Goal: Information Seeking & Learning: Check status

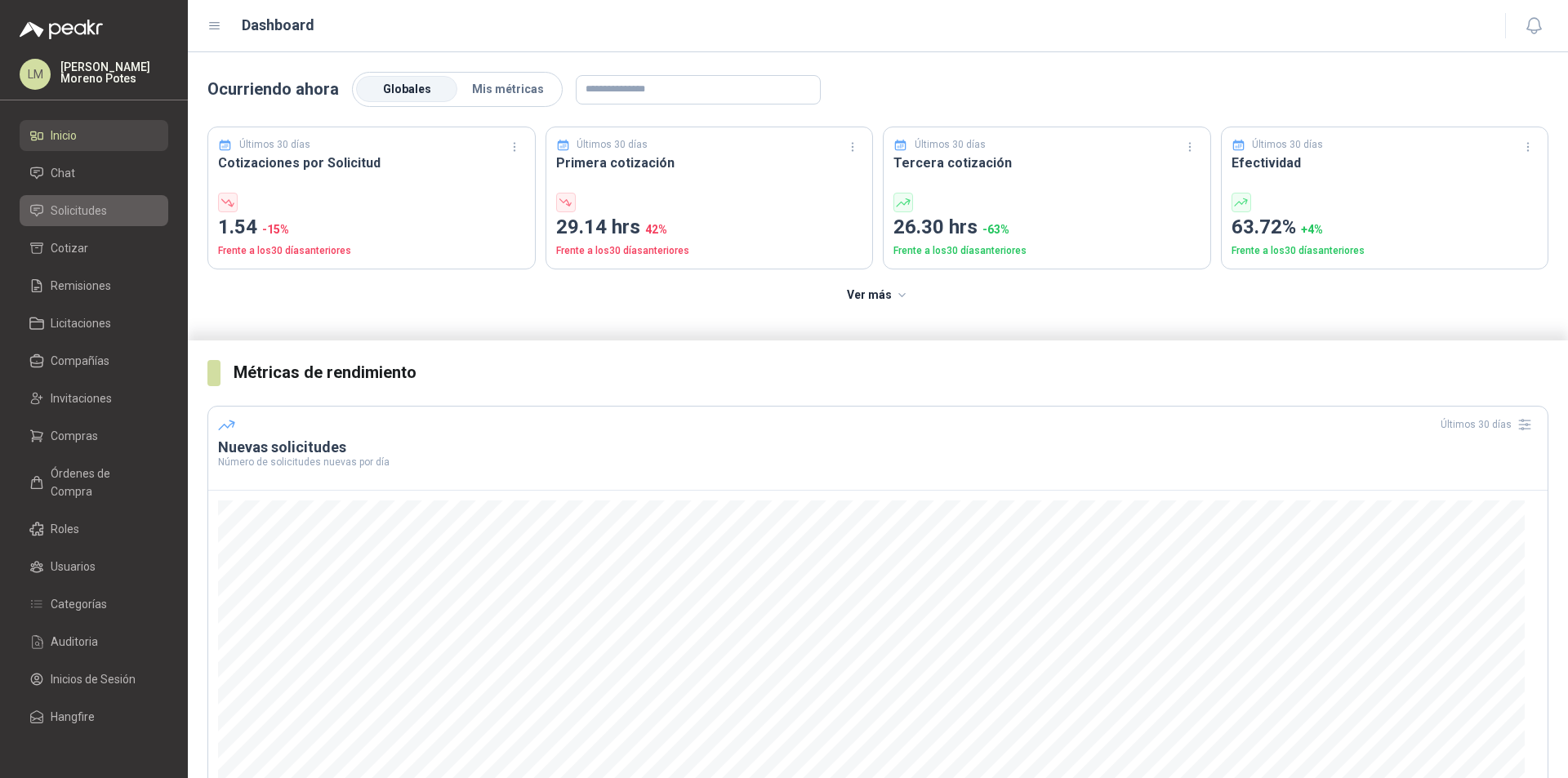
click at [96, 205] on span "Solicitudes" at bounding box center [78, 211] width 56 height 18
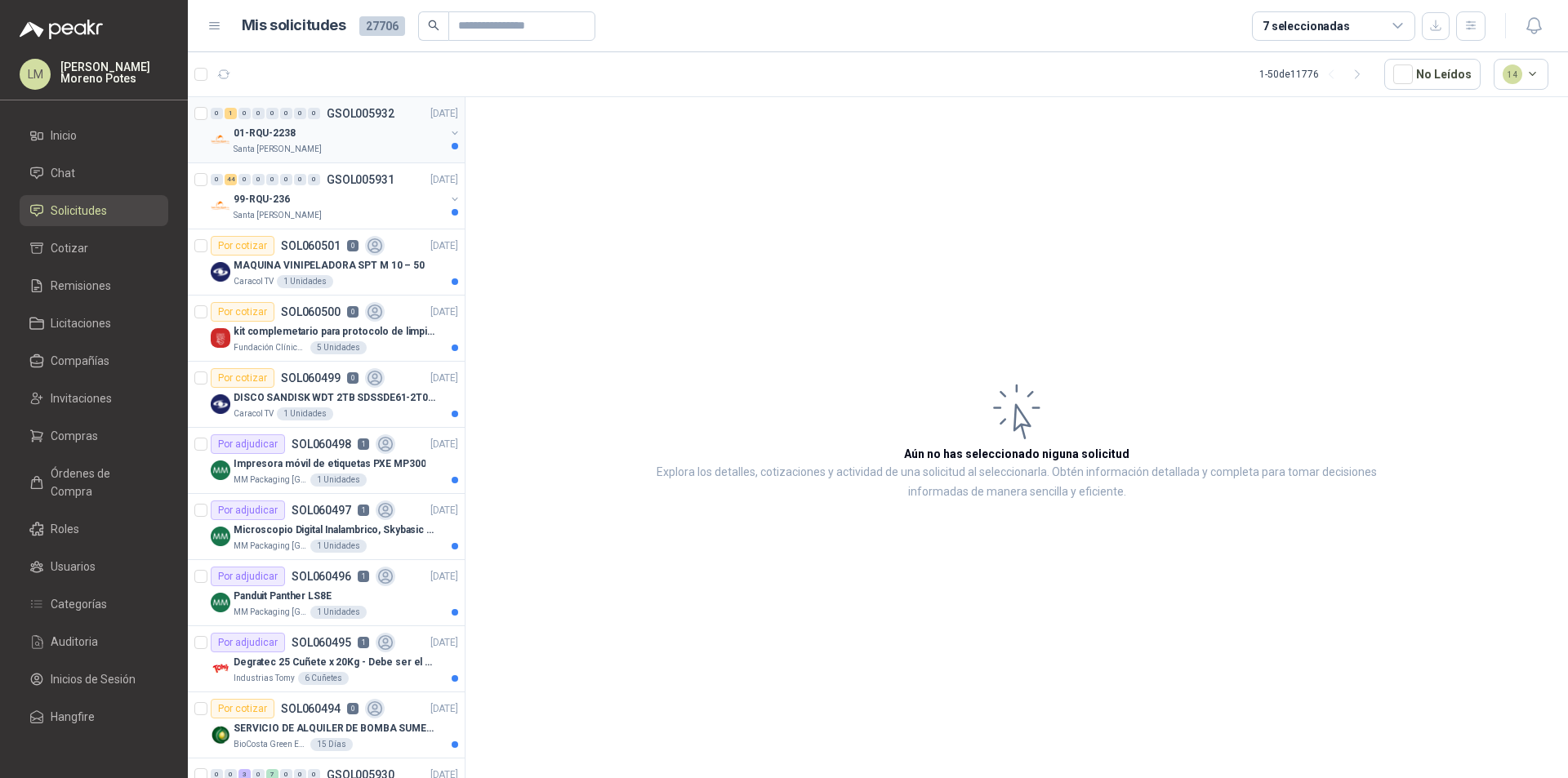
click at [339, 152] on div "Santa [PERSON_NAME]" at bounding box center [340, 148] width 212 height 13
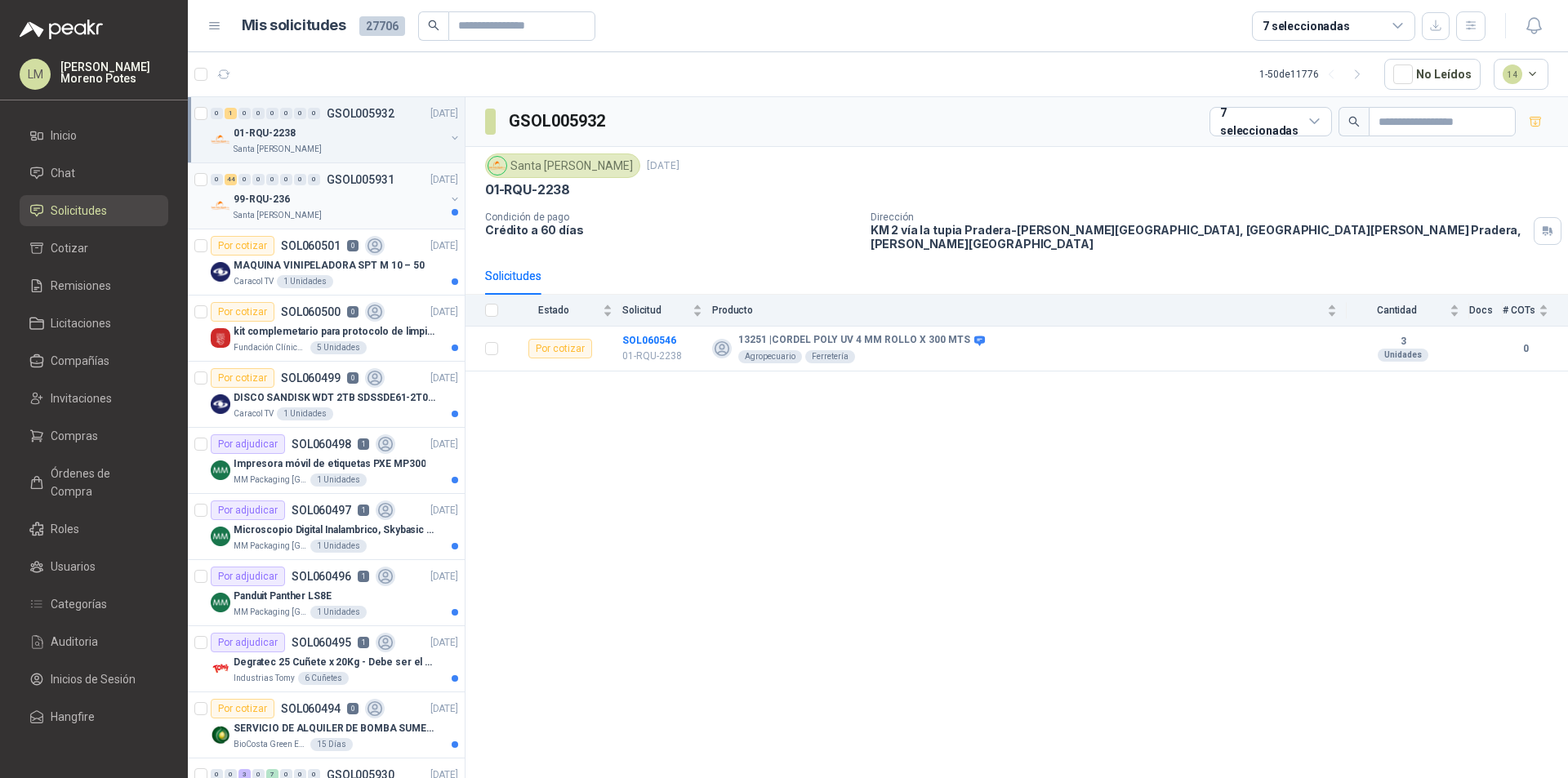
click at [366, 207] on div "99-RQU-236" at bounding box center [340, 199] width 212 height 20
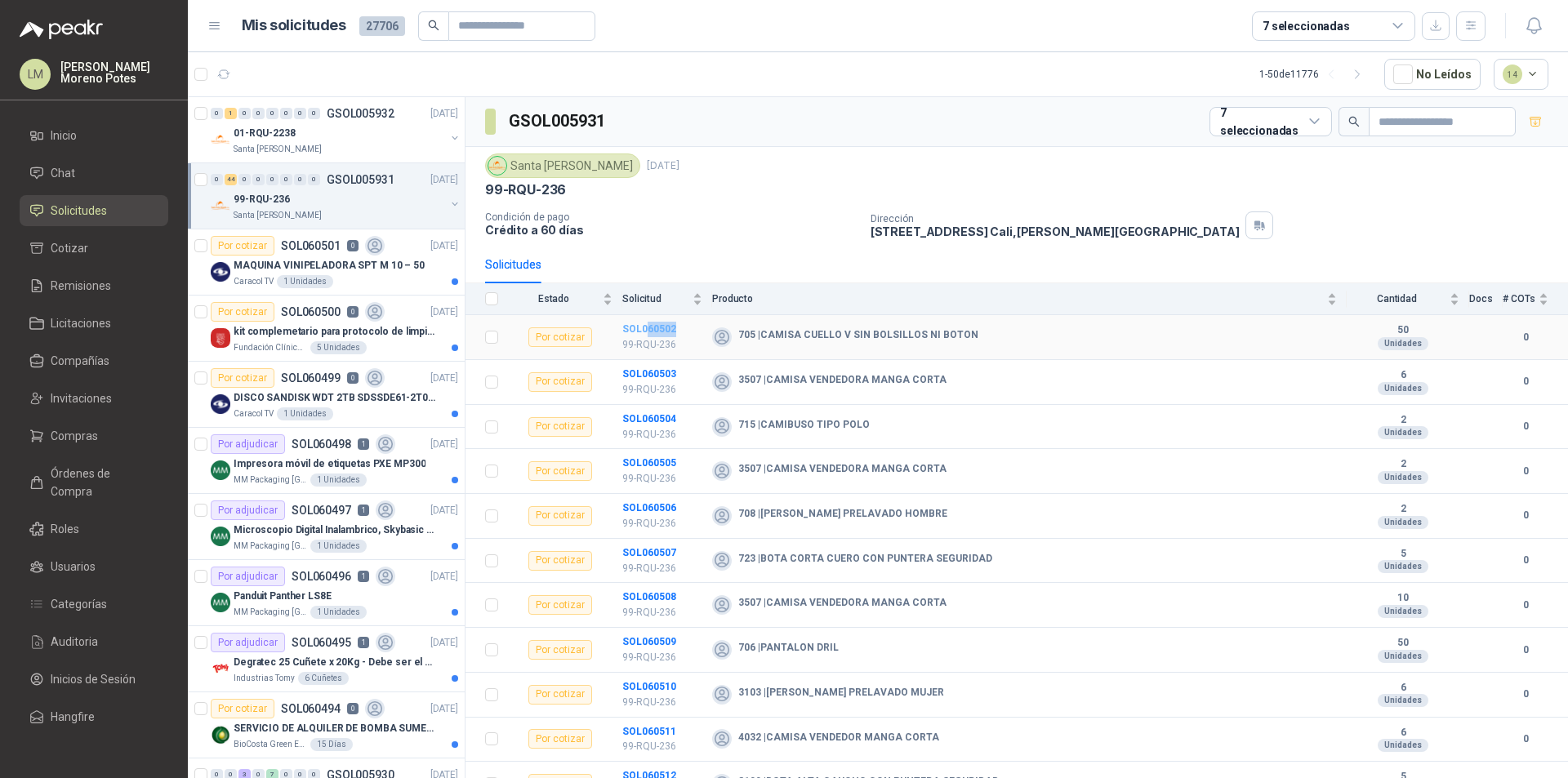
drag, startPoint x: 684, startPoint y: 330, endPoint x: 646, endPoint y: 334, distance: 38.2
click at [646, 334] on td "SOL060502 99-RQU-236" at bounding box center [667, 337] width 90 height 45
copy b "60502"
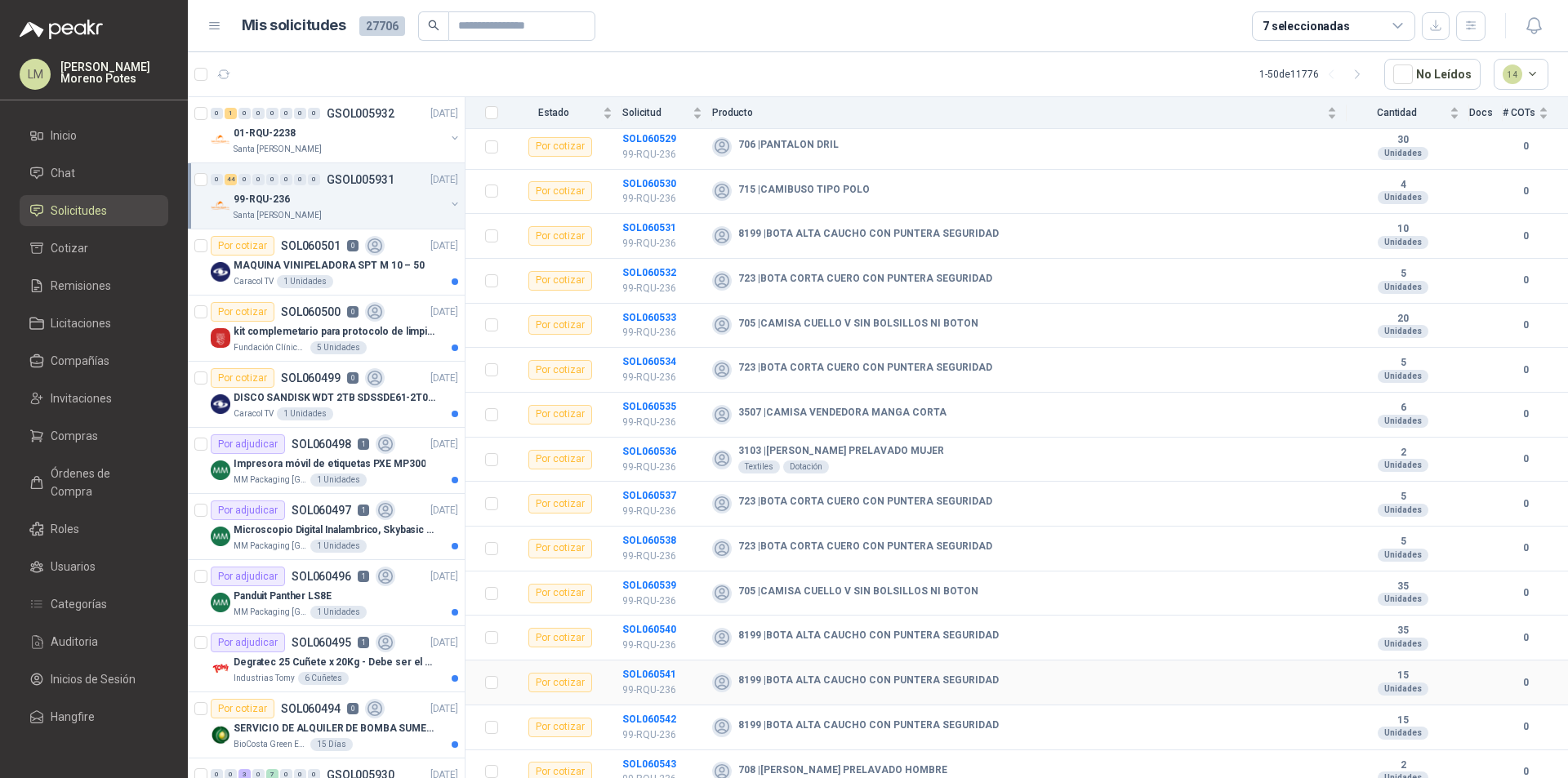
scroll to position [1497, 0]
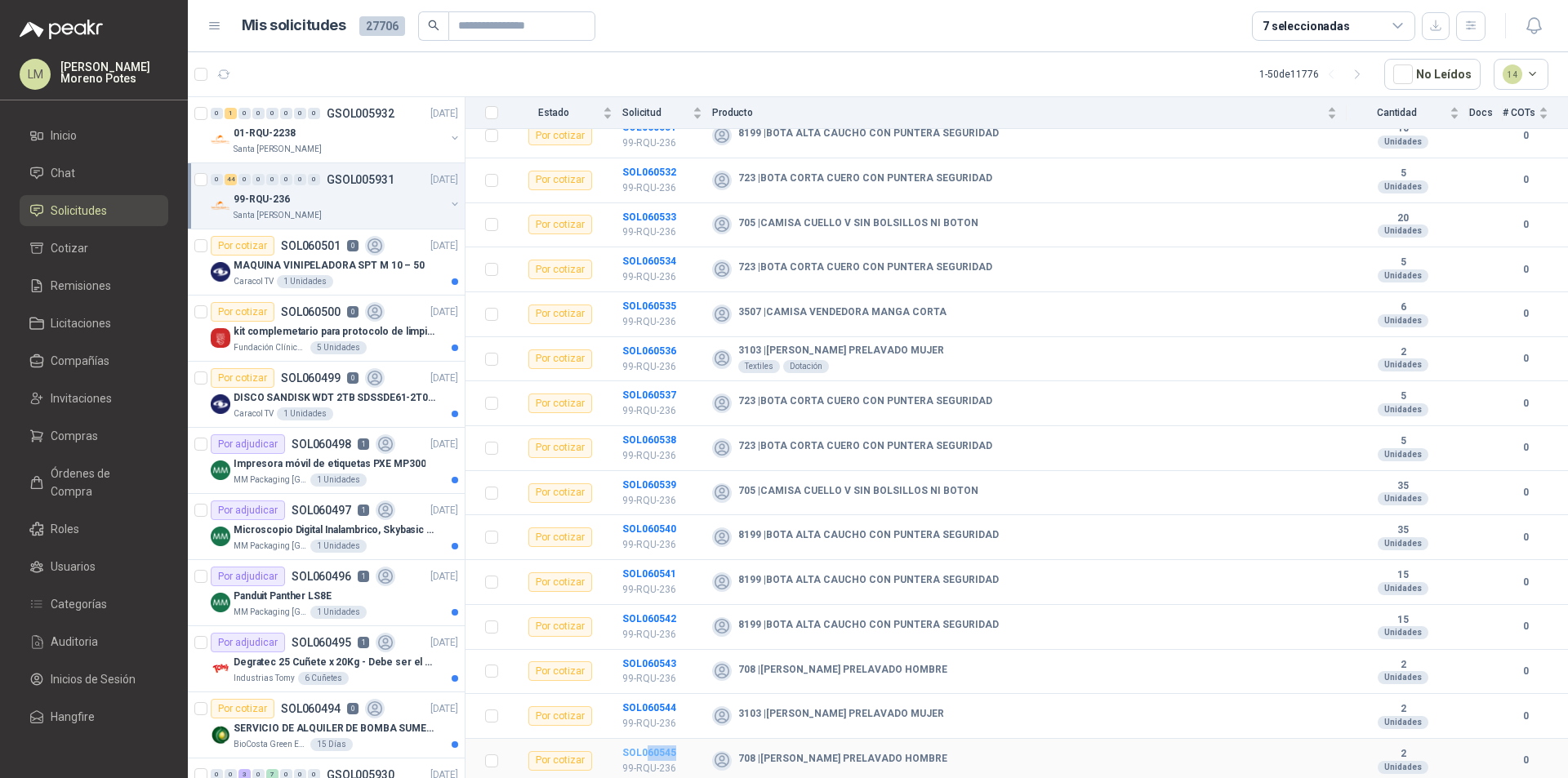
drag, startPoint x: 679, startPoint y: 753, endPoint x: 648, endPoint y: 754, distance: 31.0
click at [648, 749] on td "SOL060545 99-RQU-236" at bounding box center [667, 761] width 90 height 45
copy b "60545"
click at [222, 74] on icon "button" at bounding box center [224, 74] width 14 height 14
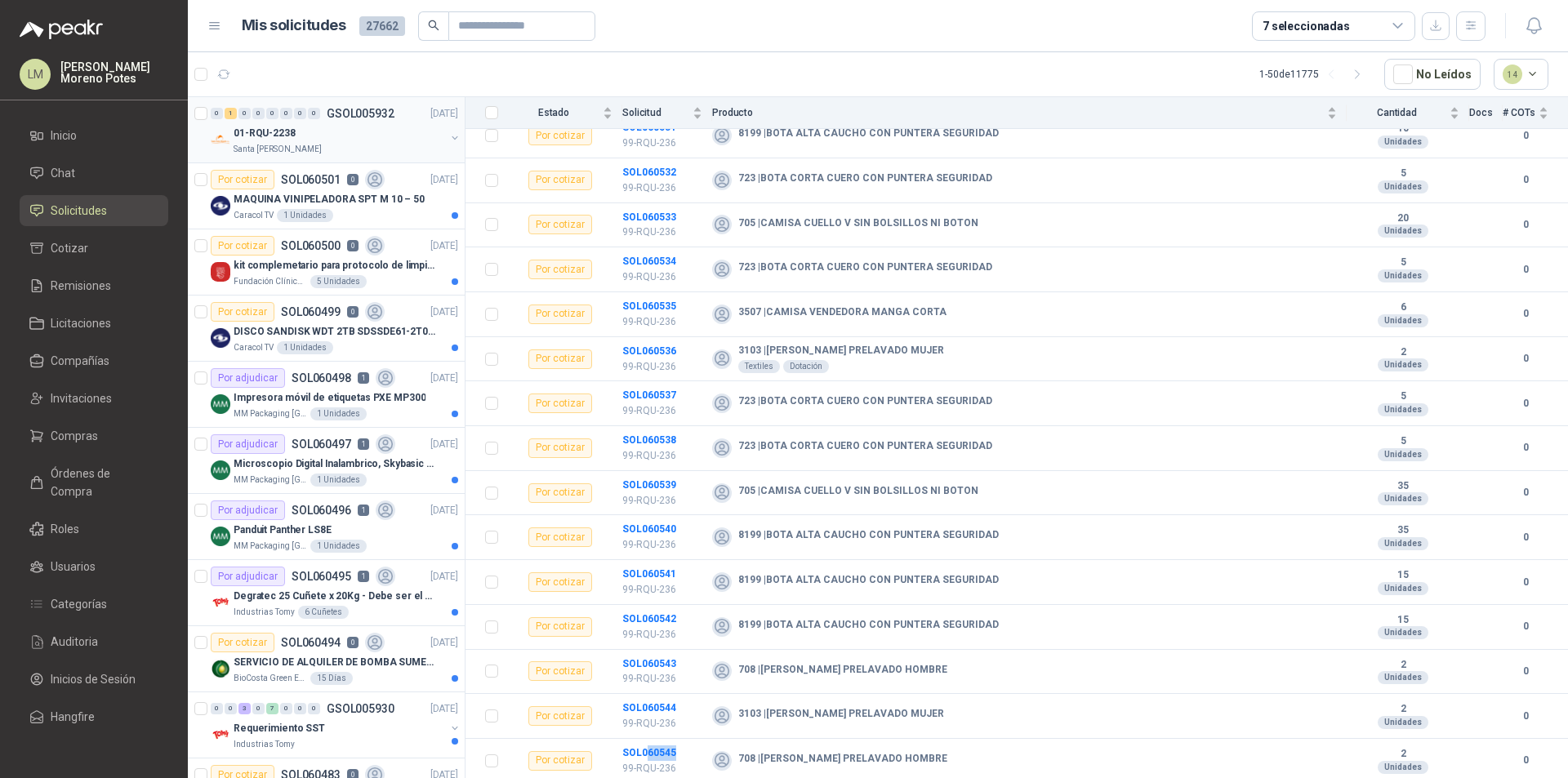
click at [356, 139] on div "01-RQU-2238" at bounding box center [340, 134] width 212 height 20
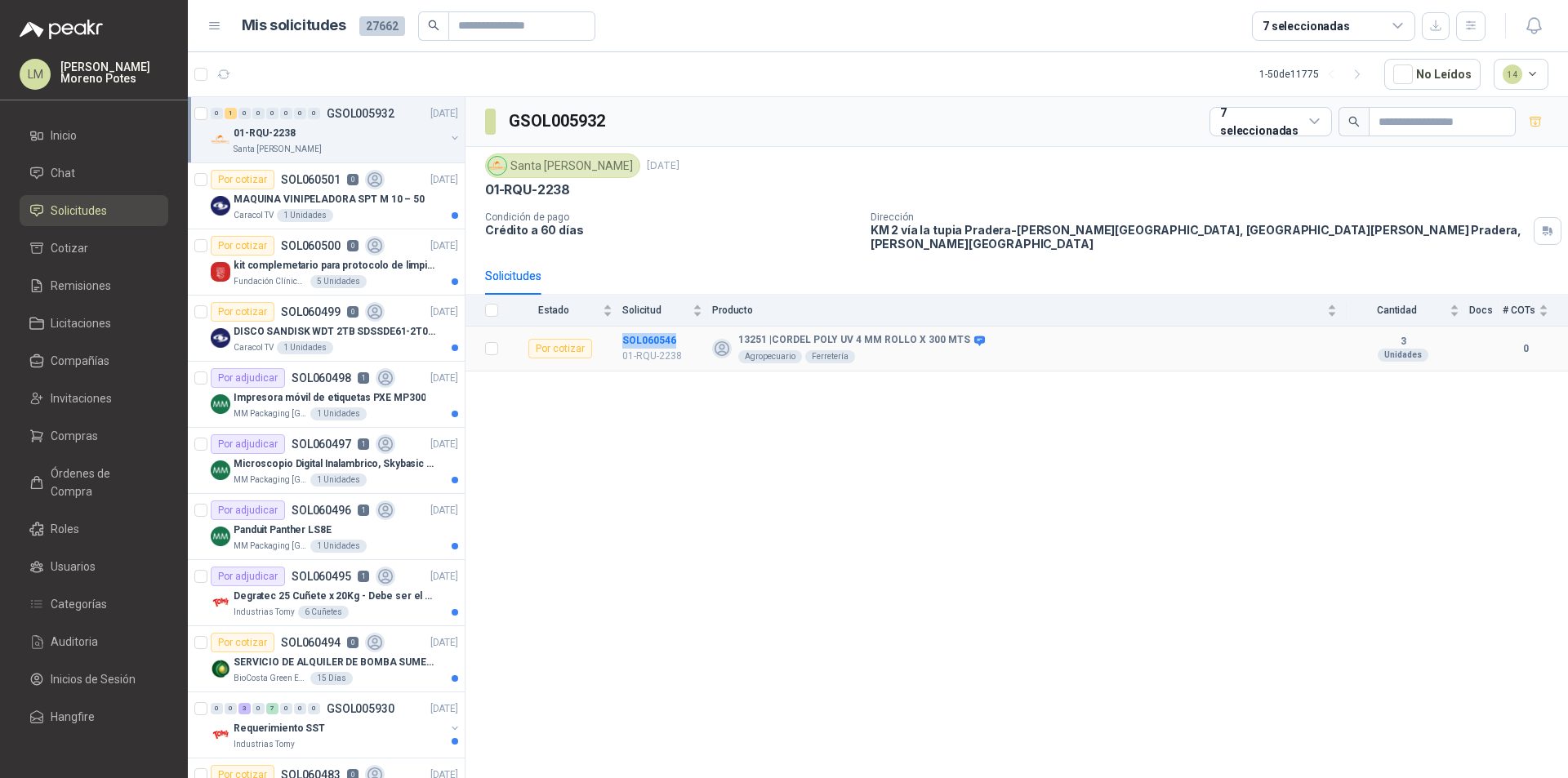
drag, startPoint x: 707, startPoint y: 330, endPoint x: 604, endPoint y: 333, distance: 103.0
click at [604, 333] on tr "Por cotizar SOL060546 01-RQU-2238 13251 | CORDEL POLY UV 4 MM ROLLO X 300 MTS A…" at bounding box center [1017, 348] width 1103 height 45
copy tr "SOL060546"
click at [710, 466] on div "GSOL005932 7 seleccionadas Santa [PERSON_NAME] [DATE] 01-RQU-2238 Condición de …" at bounding box center [1017, 440] width 1103 height 687
drag, startPoint x: 679, startPoint y: 319, endPoint x: 647, endPoint y: 332, distance: 34.5
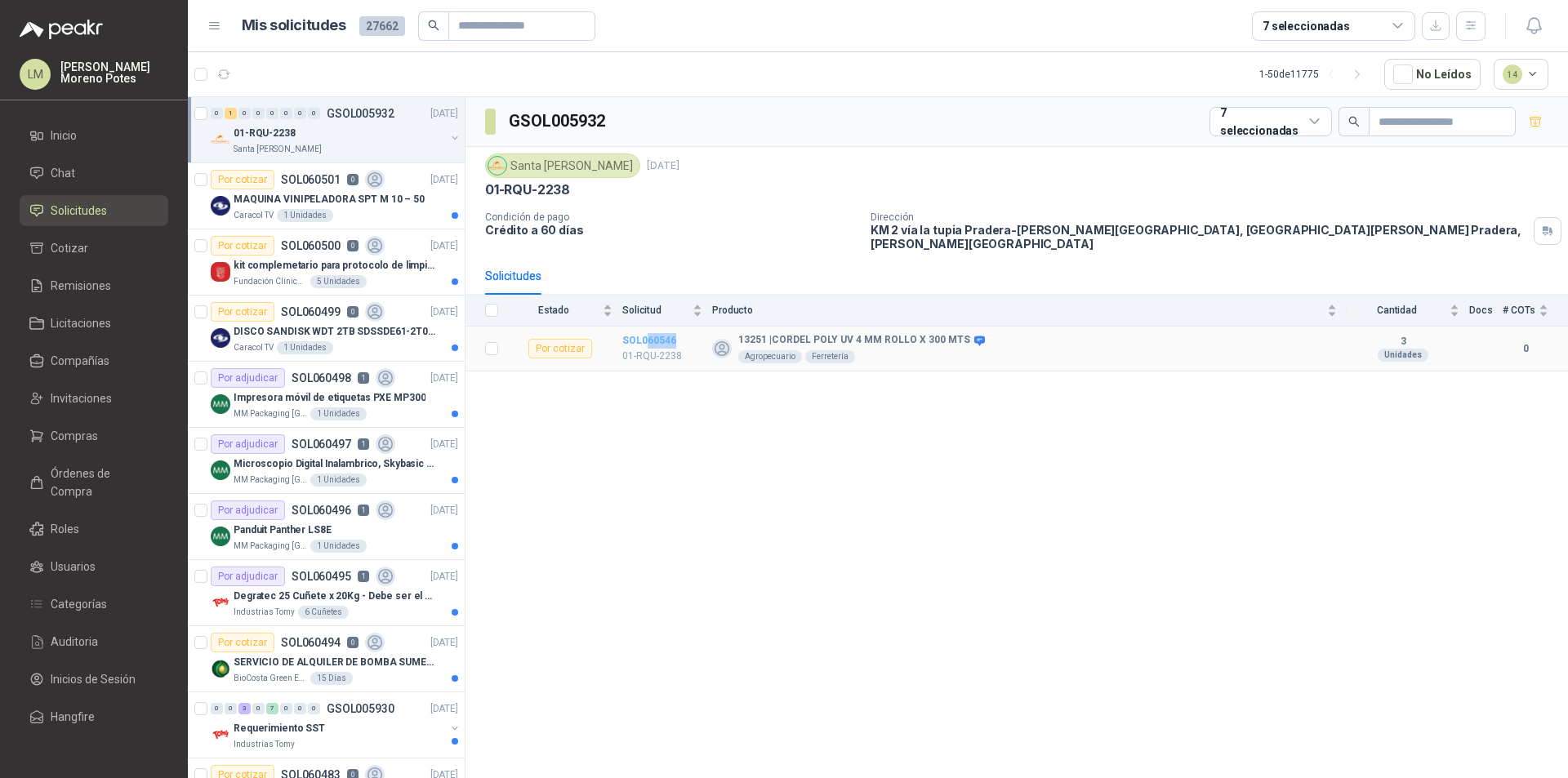
click at [647, 332] on td "SOL060546 01-RQU-2238" at bounding box center [667, 348] width 90 height 45
copy b "60546"
click at [715, 445] on div "GSOL005932 7 seleccionadas Santa [PERSON_NAME] [DATE] 01-RQU-2238 Condición de …" at bounding box center [1017, 440] width 1103 height 687
click at [725, 432] on div "GSOL005932 7 seleccionadas Santa [PERSON_NAME] [DATE] 01-RQU-2238 Condición de …" at bounding box center [1017, 440] width 1103 height 687
drag, startPoint x: 688, startPoint y: 331, endPoint x: 622, endPoint y: 330, distance: 66.0
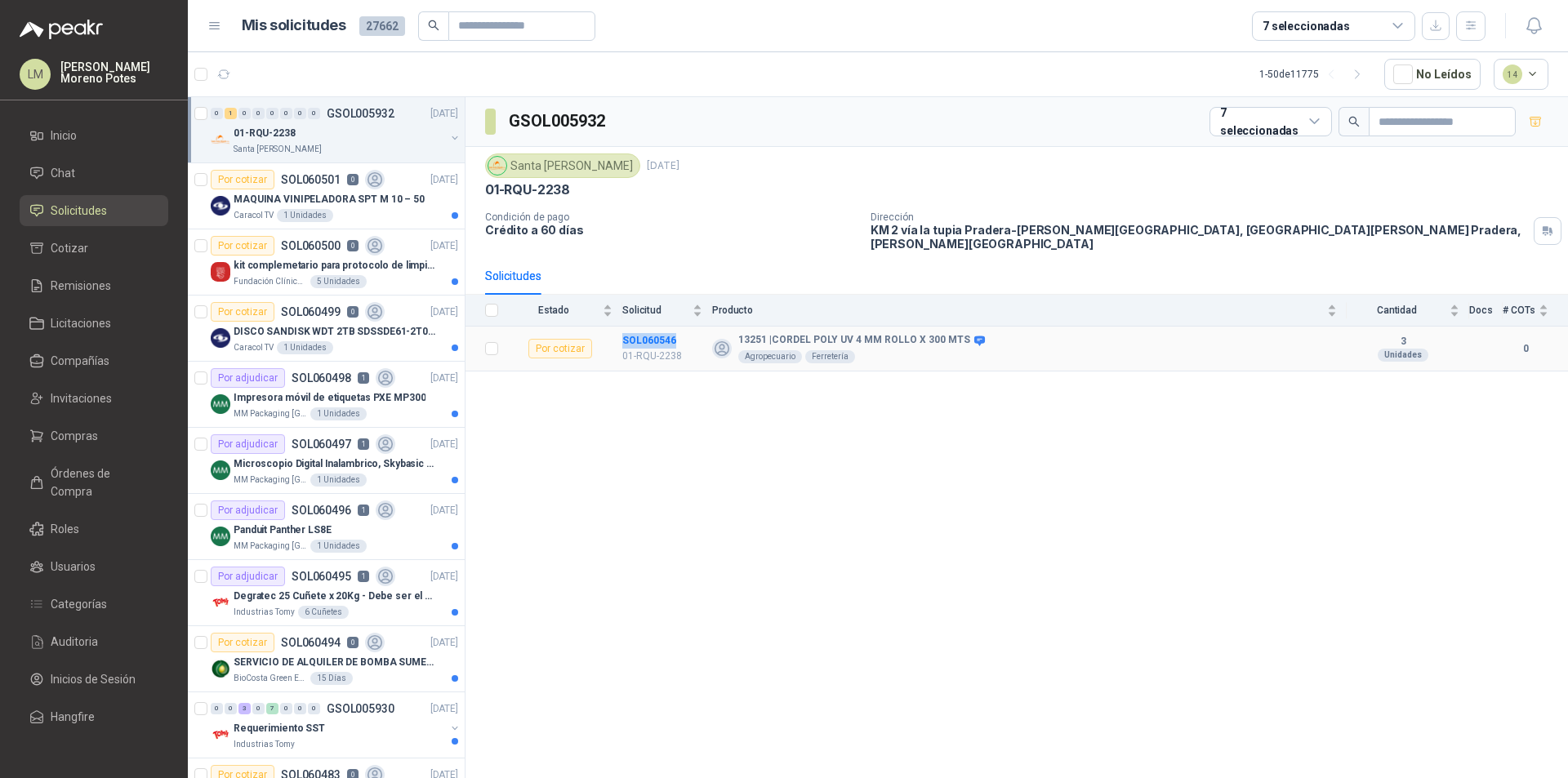
click at [622, 330] on tr "Por cotizar SOL060546 01-RQU-2238 13251 | CORDEL POLY UV 4 MM ROLLO X 300 MTS A…" at bounding box center [1017, 348] width 1103 height 45
copy tr "SOL060546"
click at [1023, 547] on div "GSOL005932 7 seleccionadas Santa [PERSON_NAME] [DATE] 01-RQU-2238 Condición de …" at bounding box center [1017, 440] width 1103 height 687
click at [217, 74] on button "button" at bounding box center [224, 74] width 26 height 26
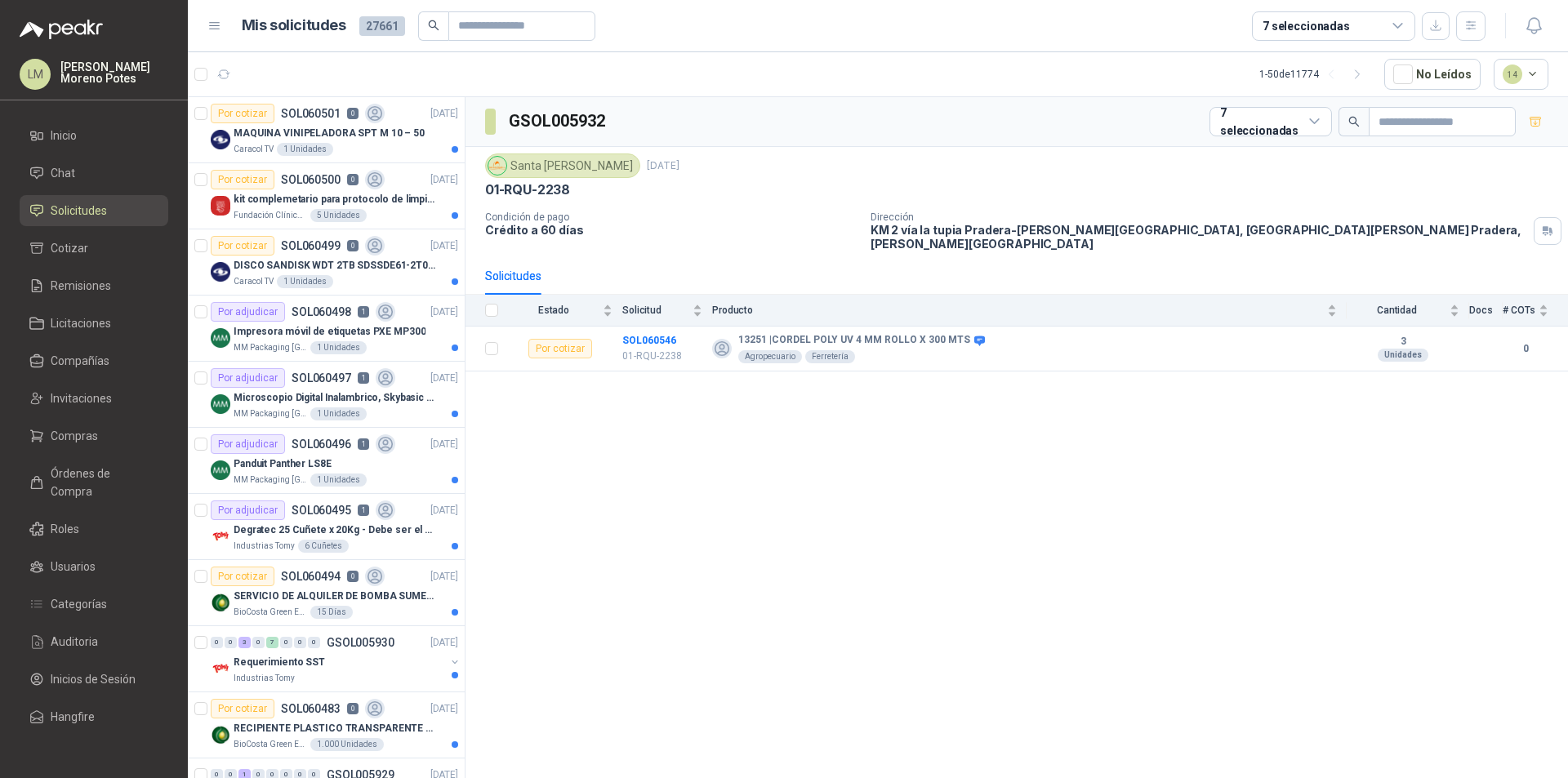
click at [1426, 510] on div "GSOL005932 7 seleccionadas Santa [PERSON_NAME] [DATE] 01-RQU-2238 Condición de …" at bounding box center [1017, 440] width 1103 height 687
